Goal: Task Accomplishment & Management: Use online tool/utility

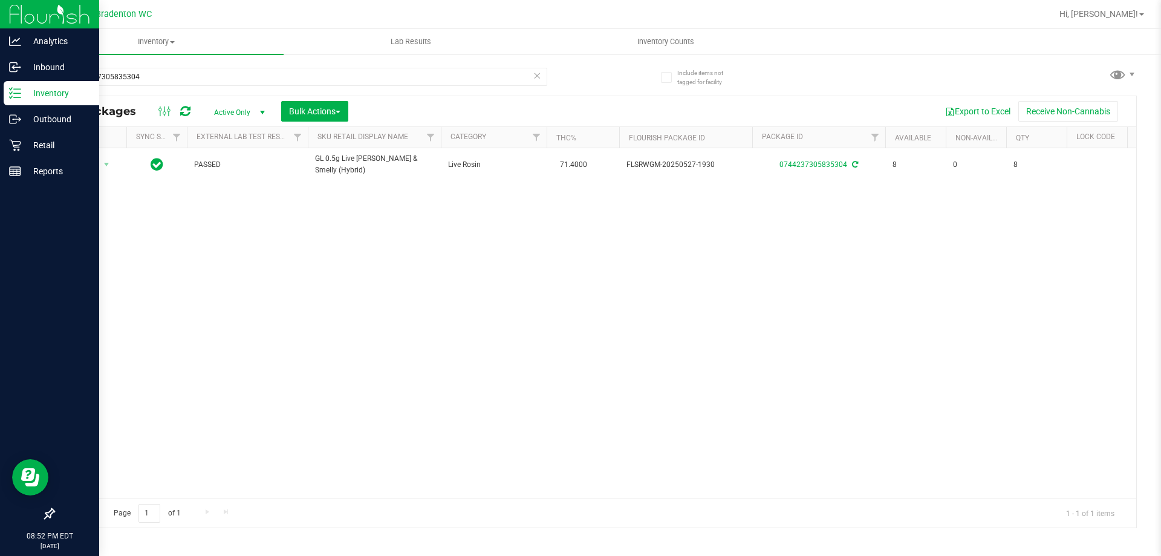
click at [52, 91] on p "Inventory" at bounding box center [57, 93] width 73 height 15
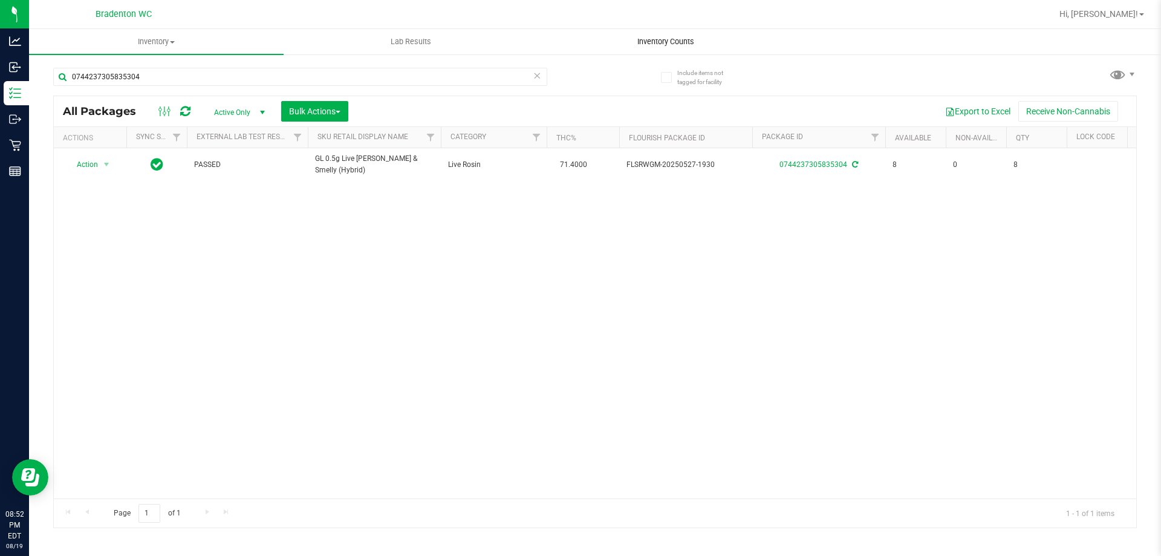
click at [653, 41] on span "Inventory Counts" at bounding box center [665, 41] width 89 height 11
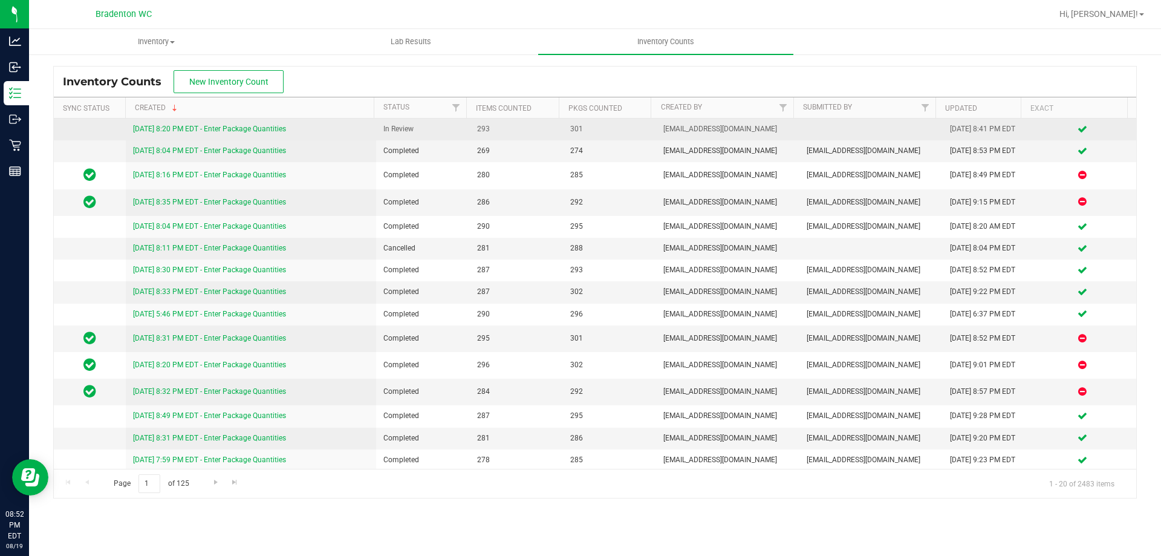
click at [230, 127] on link "[DATE] 8:20 PM EDT - Enter Package Quantities" at bounding box center [209, 129] width 153 height 8
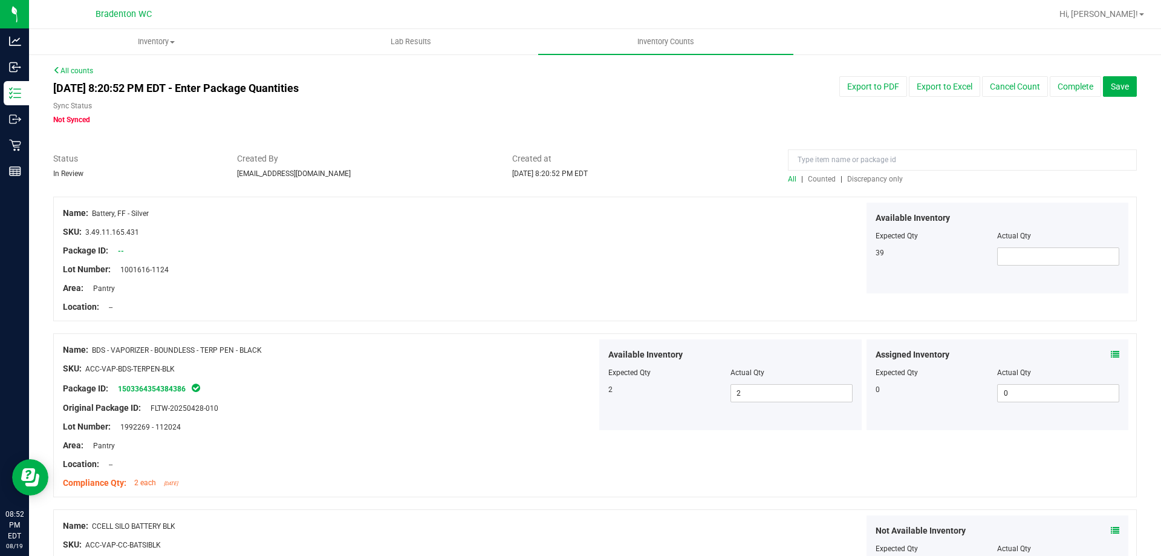
click at [872, 179] on span "Discrepancy only" at bounding box center [875, 179] width 56 height 8
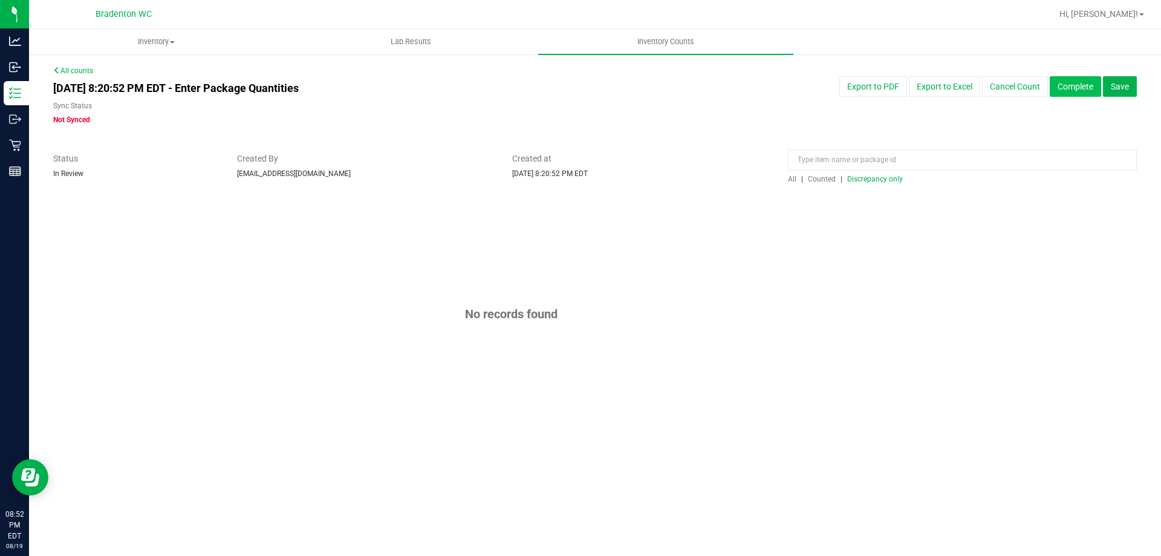
click at [1067, 91] on button "Complete" at bounding box center [1074, 86] width 51 height 21
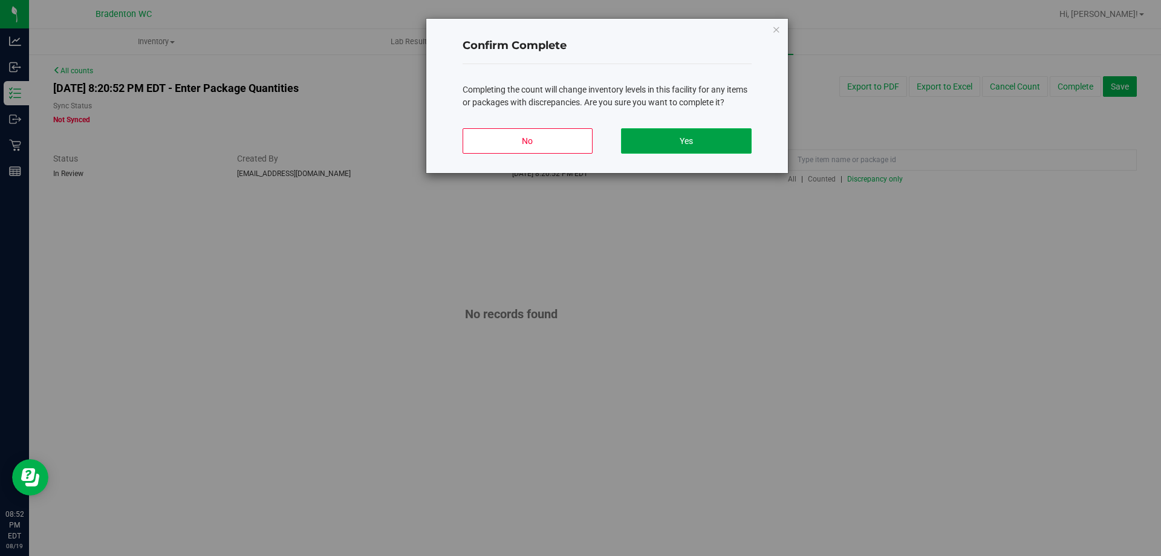
click at [661, 134] on button "Yes" at bounding box center [686, 140] width 130 height 25
